Goal: Contribute content: Contribute content

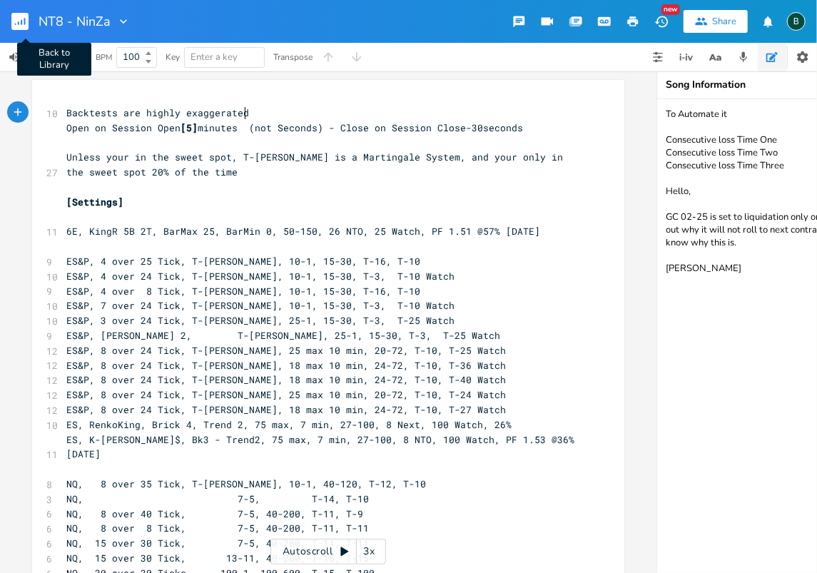
scroll to position [16, 0]
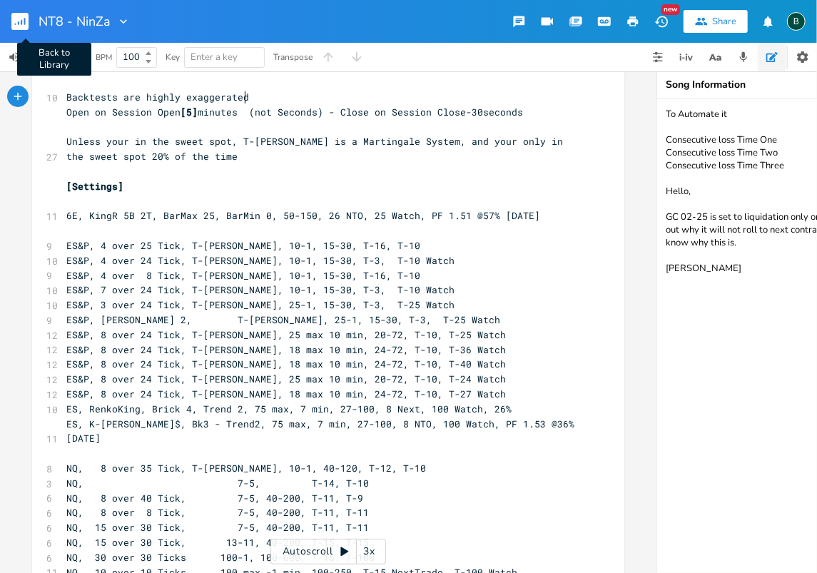
click at [21, 23] on icon "button" at bounding box center [21, 22] width 1 height 5
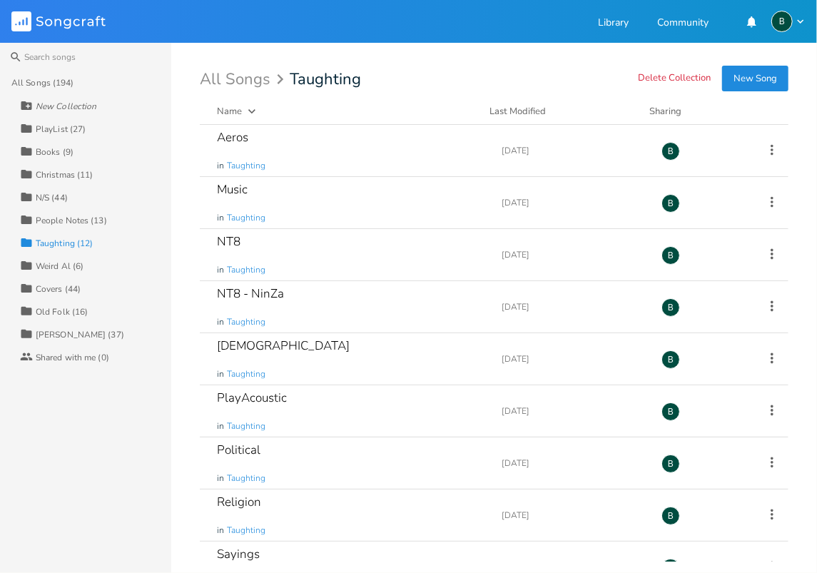
click at [52, 331] on div "[PERSON_NAME] (37)" at bounding box center [80, 335] width 89 height 9
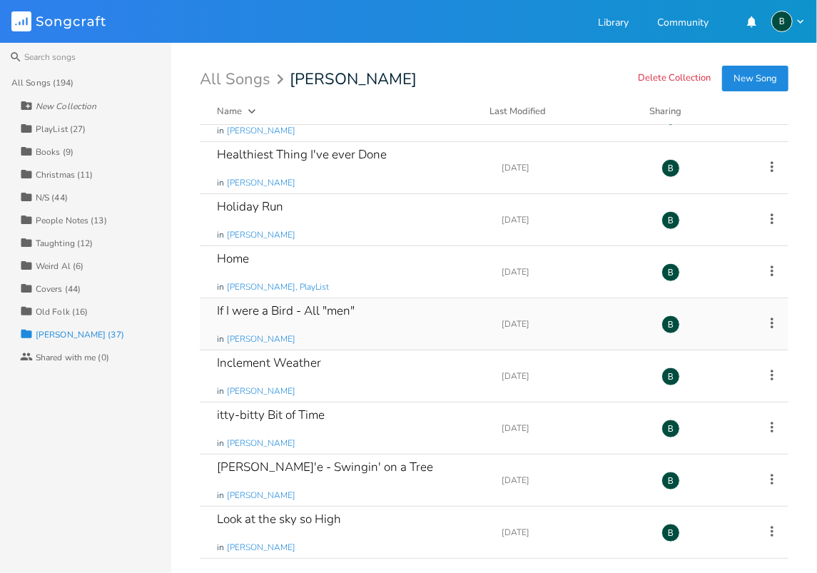
scroll to position [714, 0]
click at [241, 265] on div "Home in [PERSON_NAME], PlayList" at bounding box center [351, 270] width 268 height 51
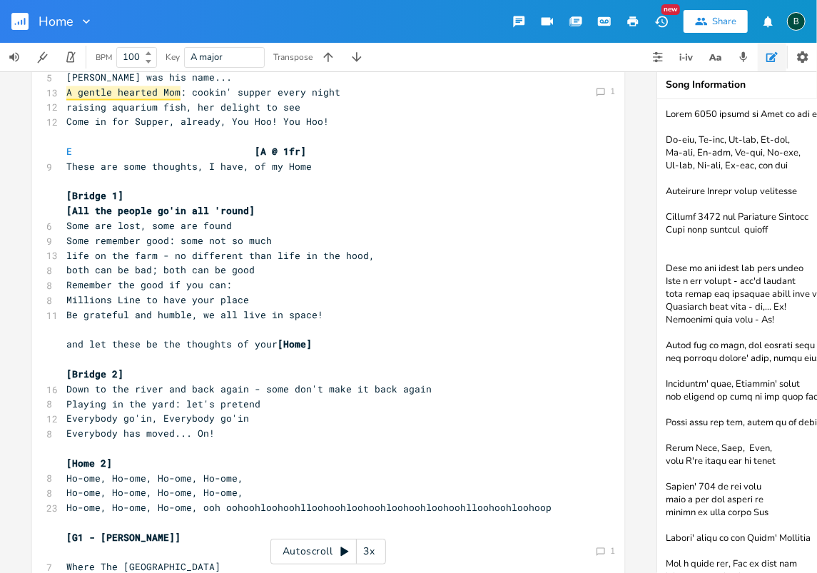
scroll to position [1428, 0]
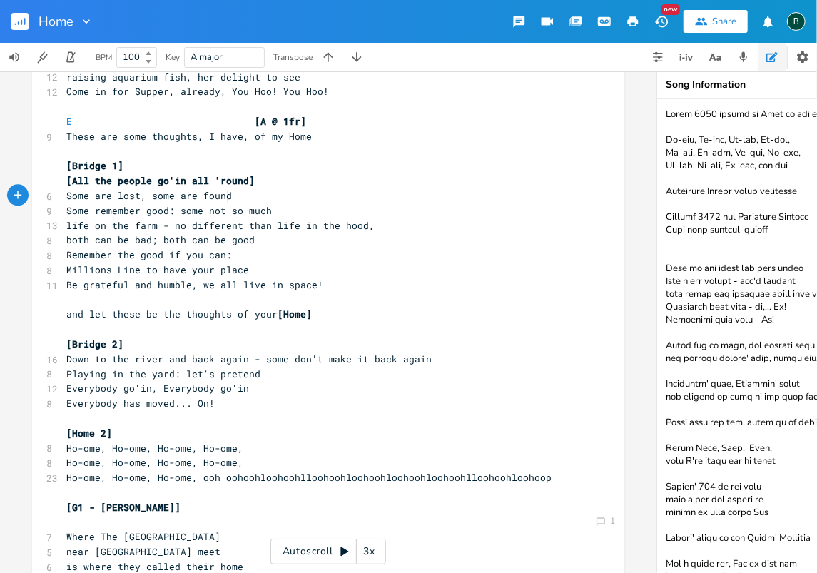
click at [249, 195] on pre "Some are lost, some are found" at bounding box center [321, 195] width 515 height 15
type textarea "9"
type textarea "["
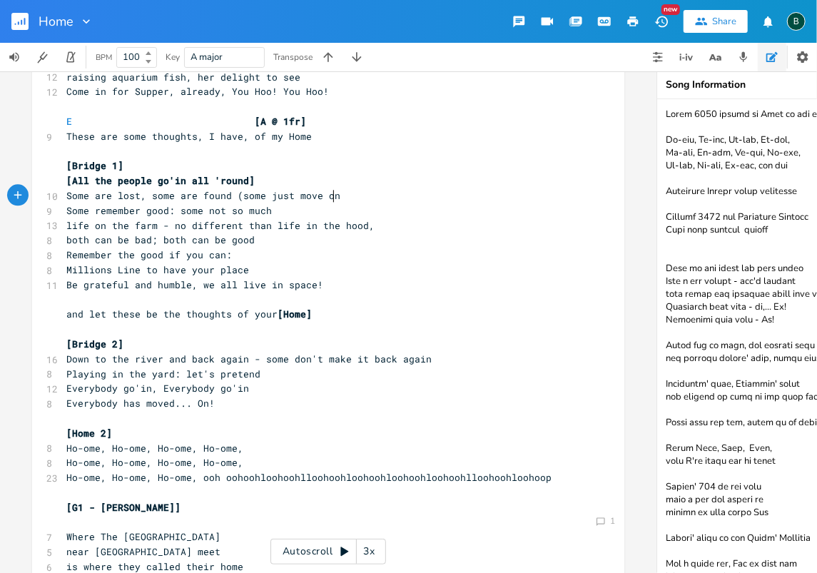
type textarea "(some just move on0"
type textarea ")"
